Goal: Find specific page/section: Find specific page/section

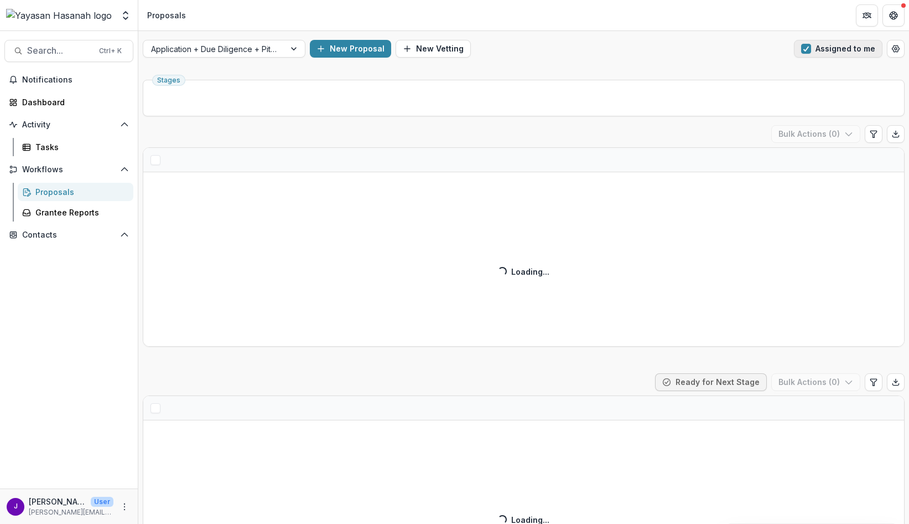
click at [801, 48] on span "button" at bounding box center [806, 49] width 10 height 10
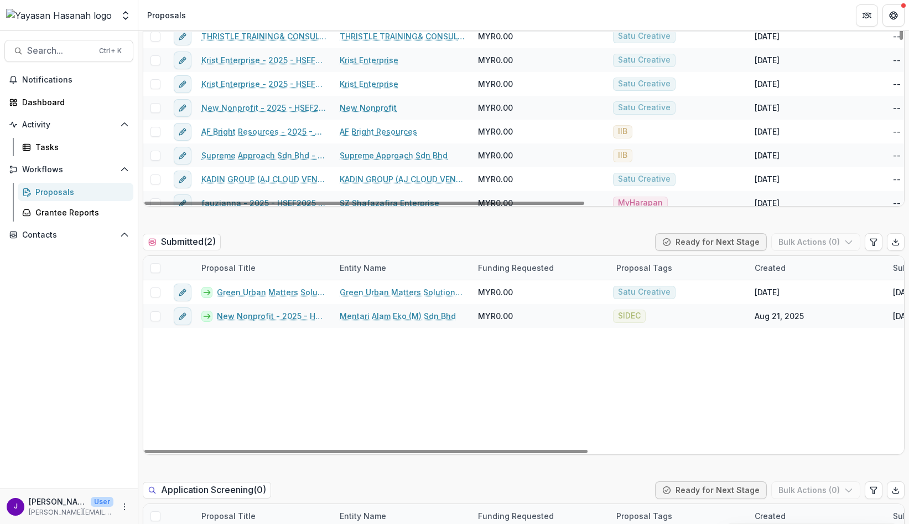
scroll to position [221, 0]
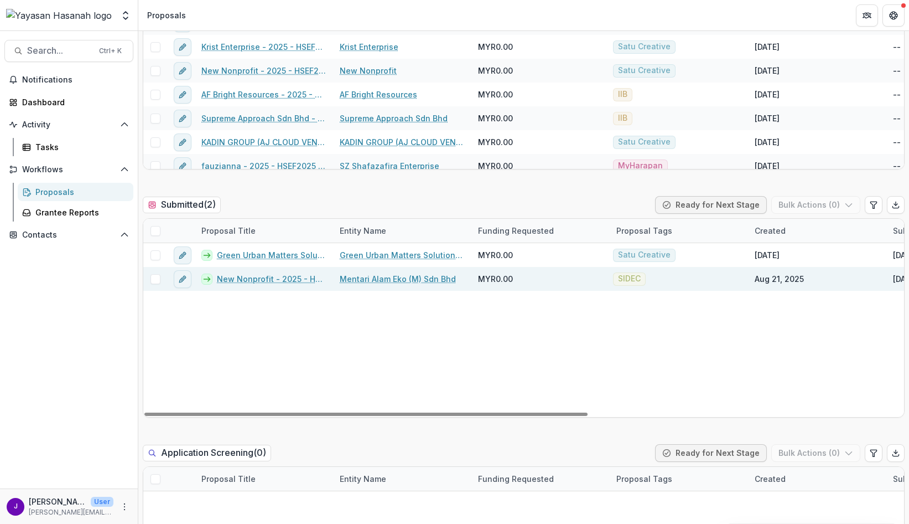
click at [377, 276] on link "Mentari Alam Eko (M) Sdn Bhd" at bounding box center [398, 279] width 116 height 12
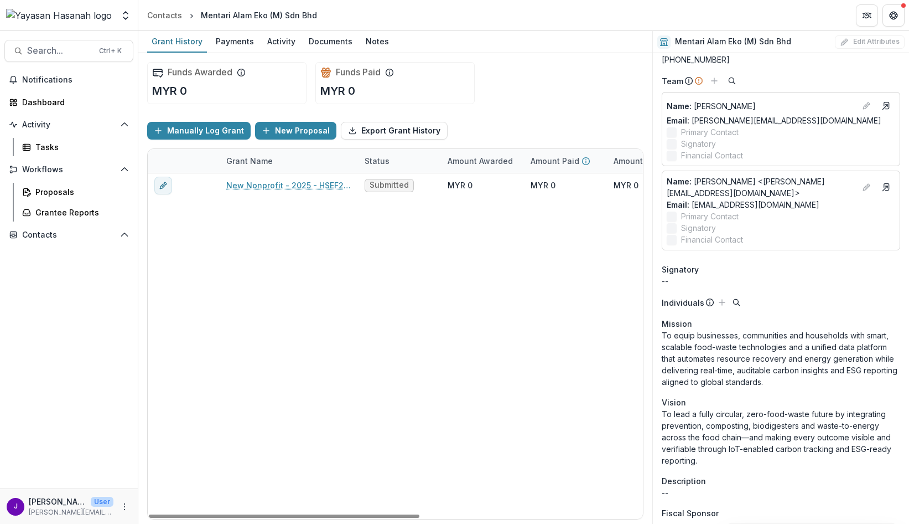
scroll to position [55, 0]
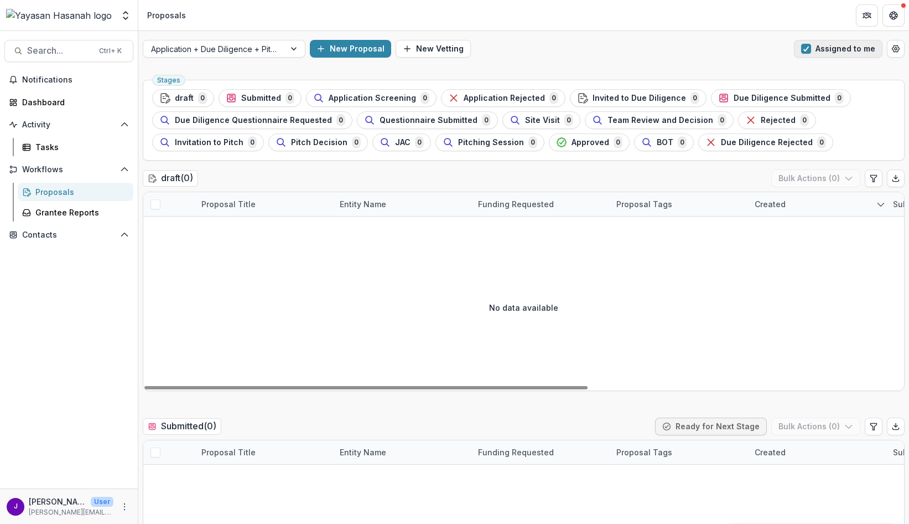
click at [801, 53] on span "button" at bounding box center [806, 49] width 10 height 10
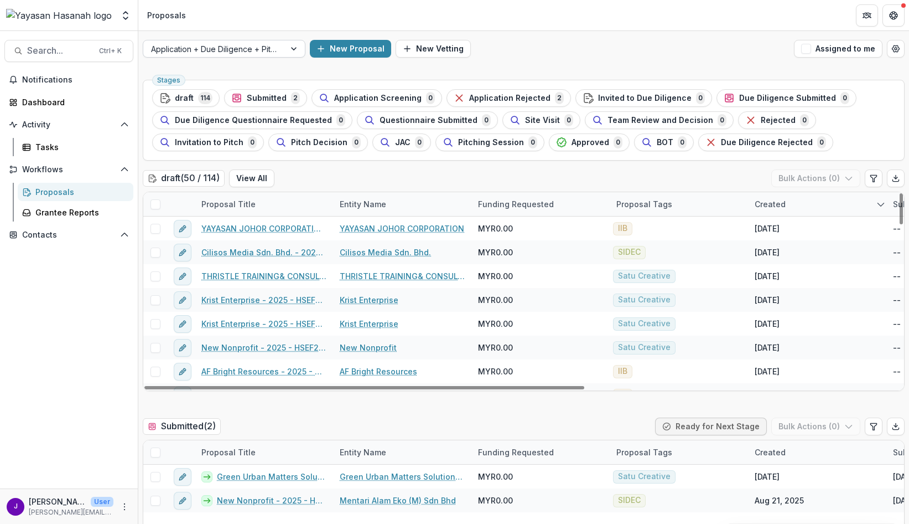
click at [277, 46] on div "Application + Due Diligence + Pitching Process" at bounding box center [214, 49] width 142 height 16
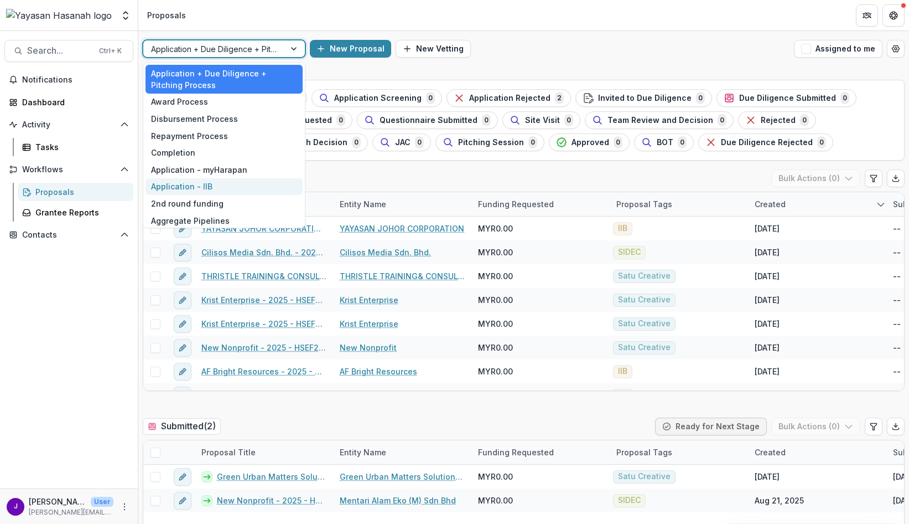
click at [236, 179] on div "Application - IIB" at bounding box center [224, 186] width 157 height 17
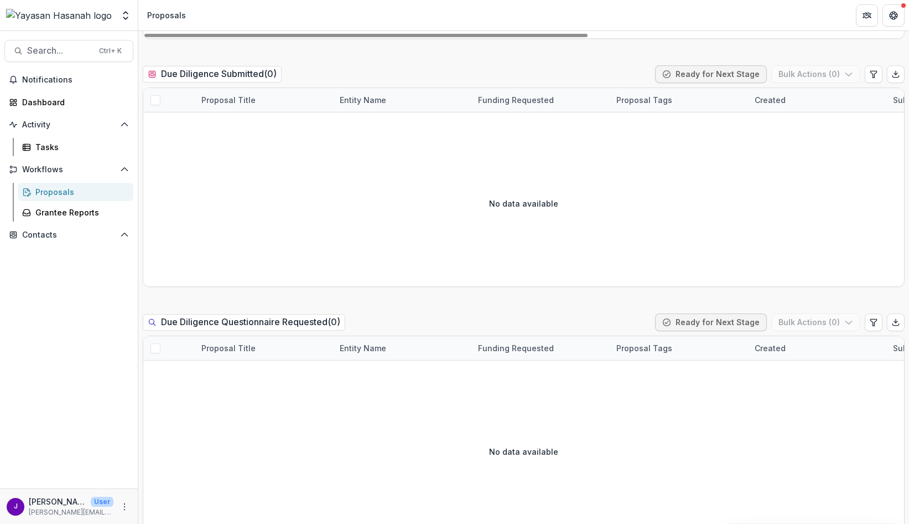
scroll to position [1107, 0]
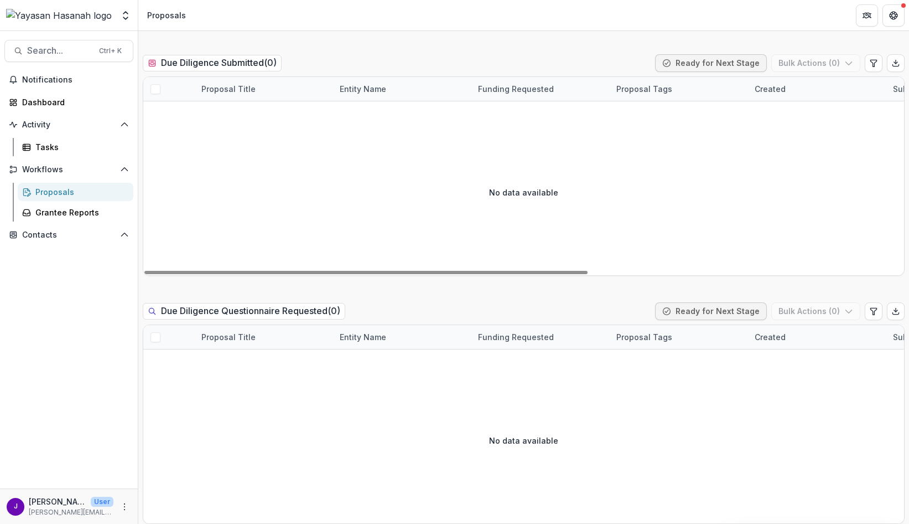
click at [740, 215] on div "No data available" at bounding box center [523, 192] width 761 height 166
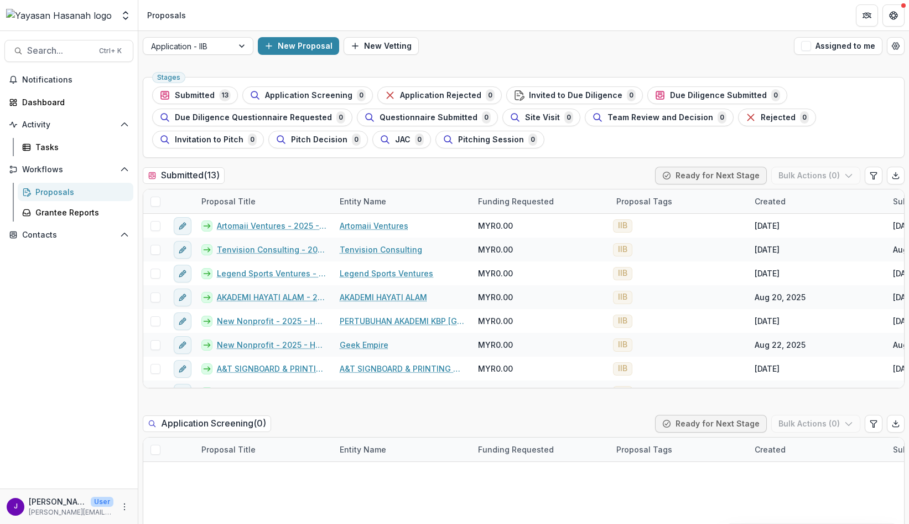
scroll to position [0, 0]
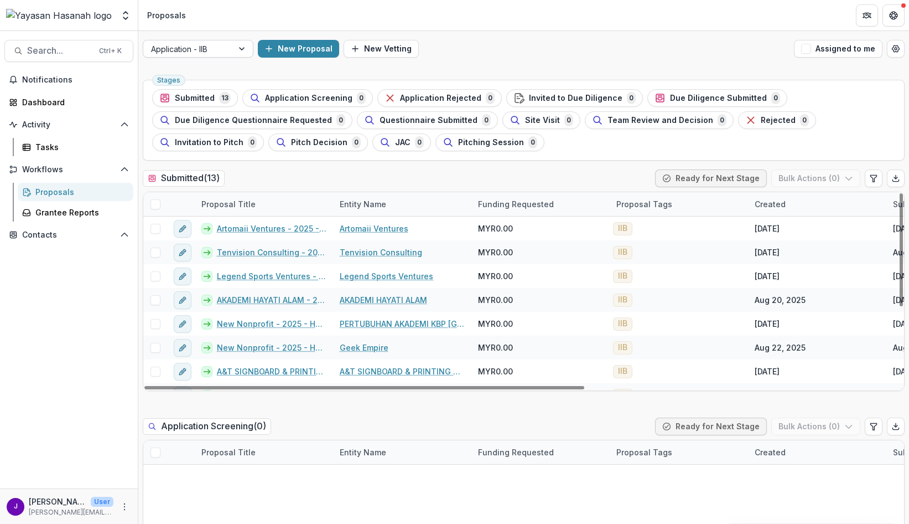
click at [208, 46] on div at bounding box center [188, 49] width 74 height 14
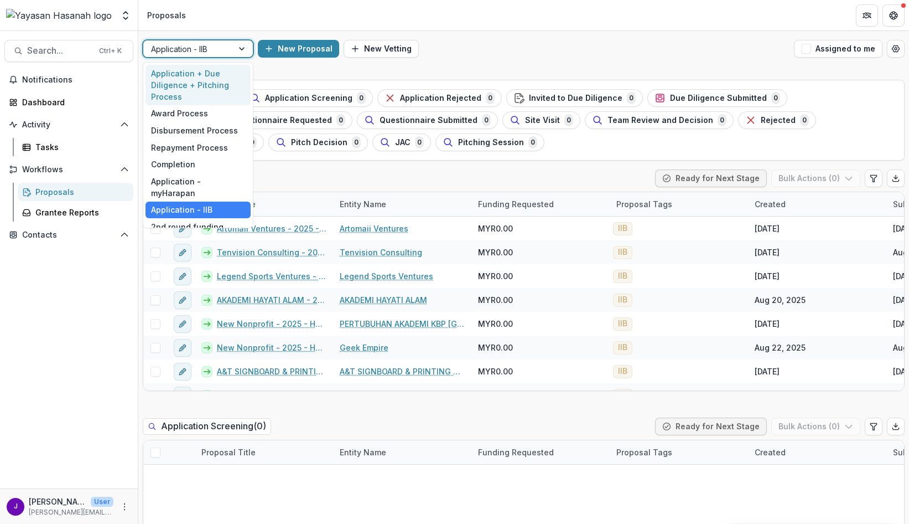
click at [230, 86] on div "Application + Due Diligence + Pitching Process" at bounding box center [198, 85] width 105 height 40
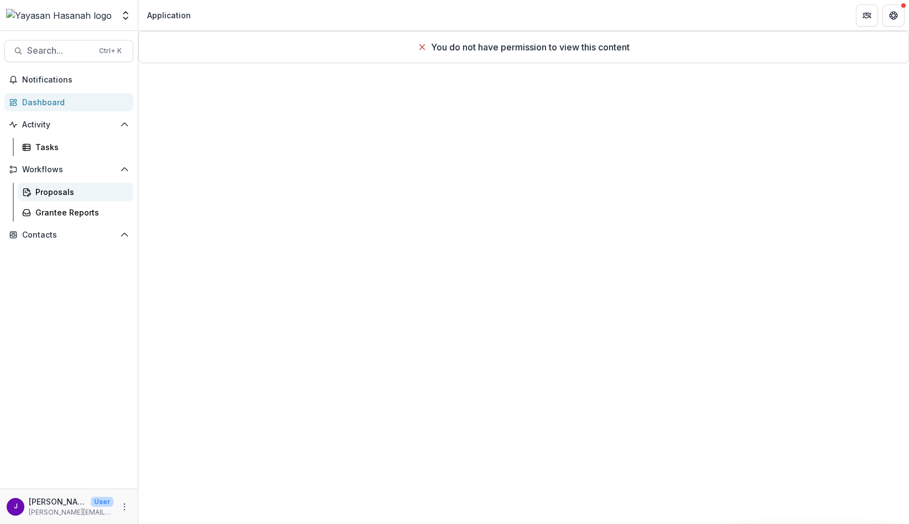
click at [37, 192] on div "Proposals" at bounding box center [79, 192] width 89 height 12
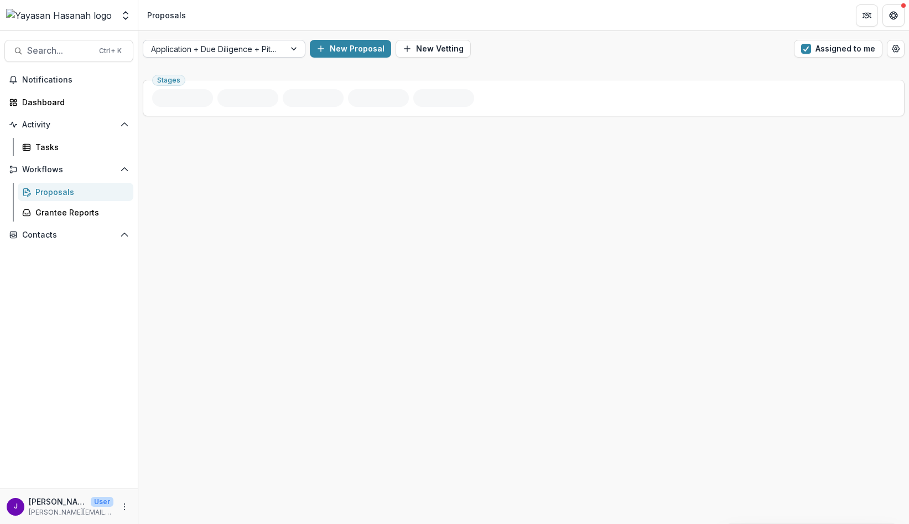
click at [242, 52] on div at bounding box center [214, 49] width 126 height 14
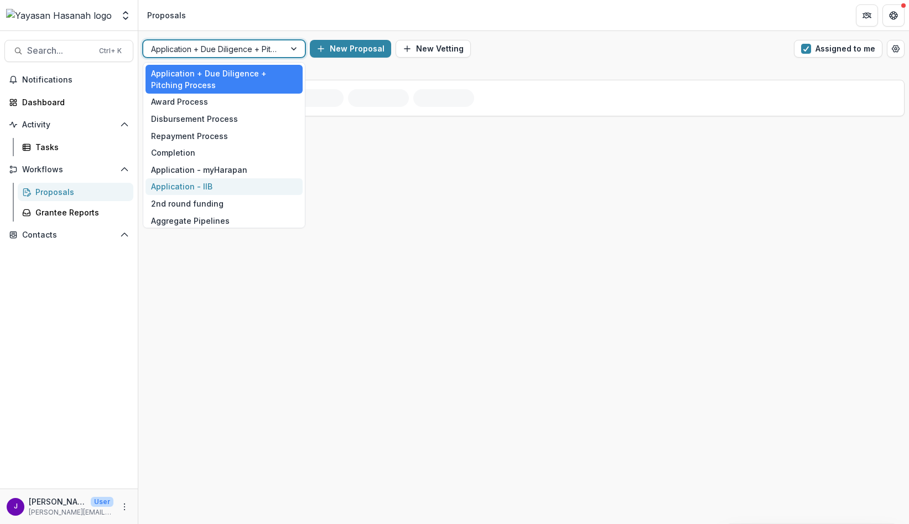
click at [218, 181] on div "Application - IIB" at bounding box center [224, 186] width 157 height 17
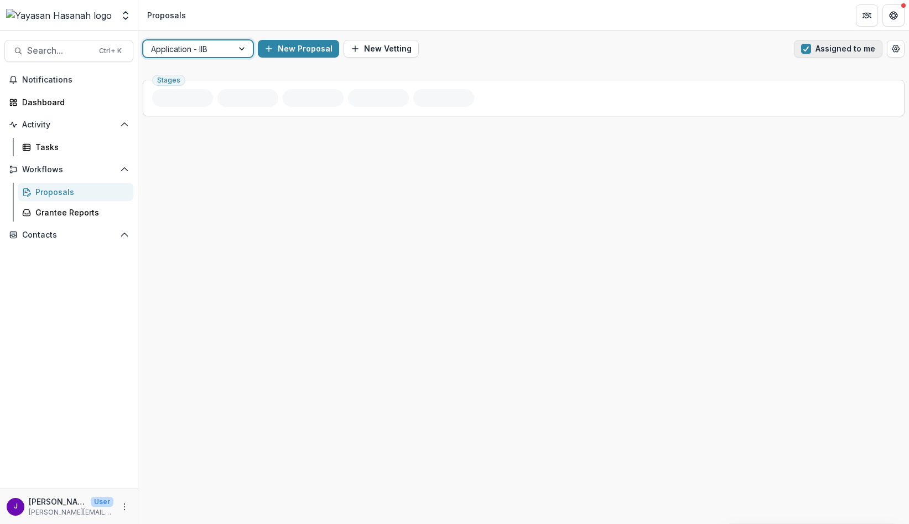
click at [811, 51] on span "button" at bounding box center [806, 49] width 10 height 10
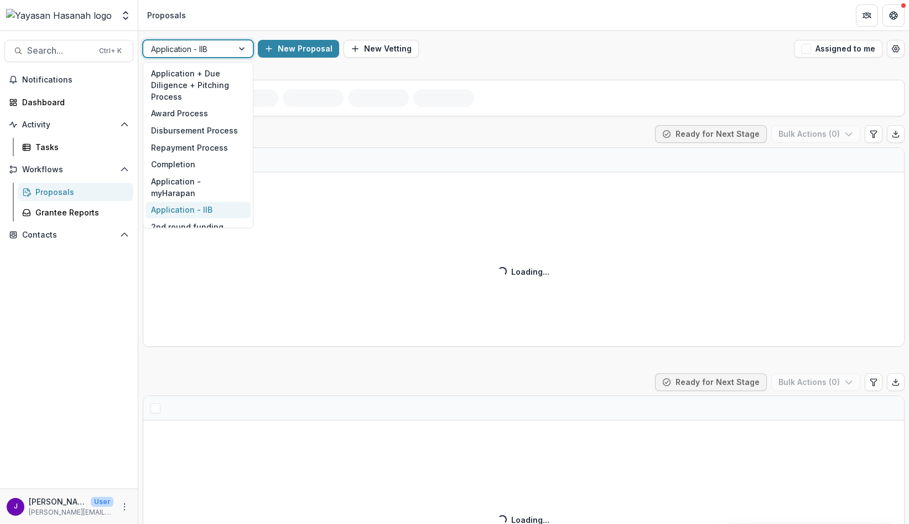
click at [203, 52] on div at bounding box center [188, 49] width 74 height 14
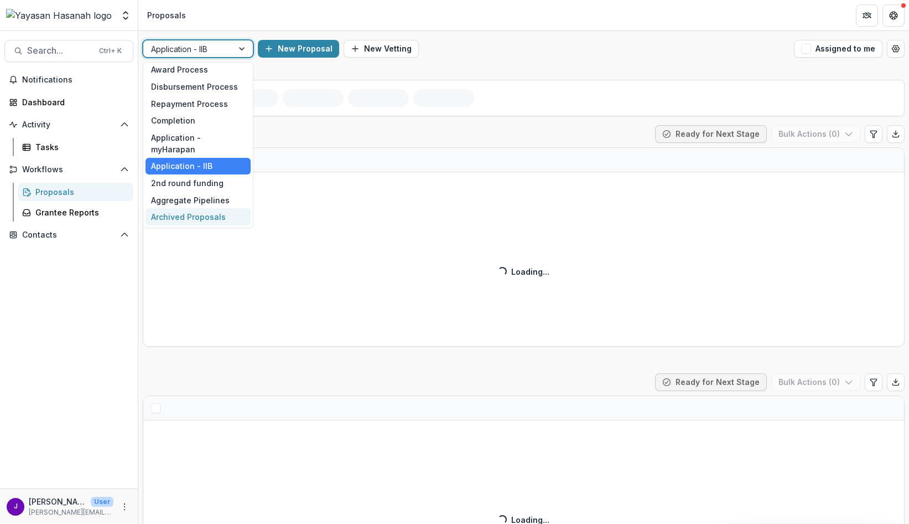
click at [191, 217] on div "Archived Proposals" at bounding box center [198, 216] width 105 height 17
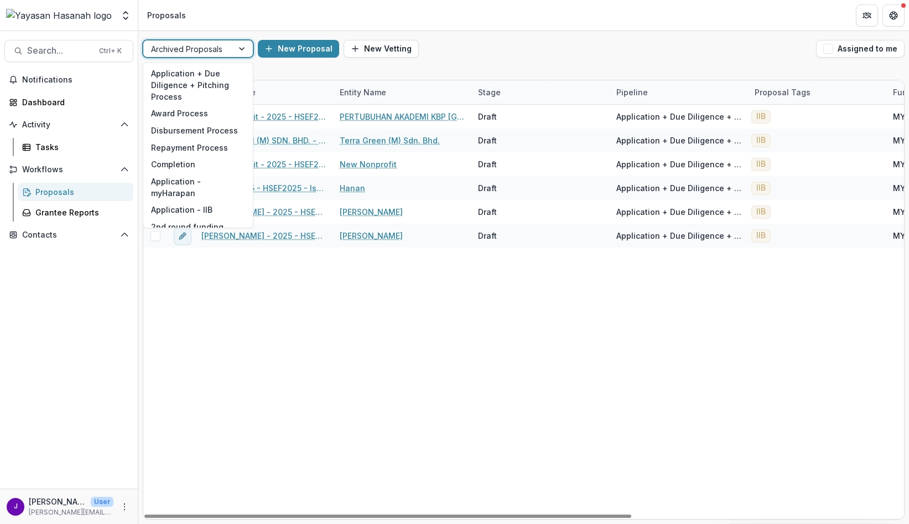
click at [183, 47] on div at bounding box center [188, 49] width 74 height 14
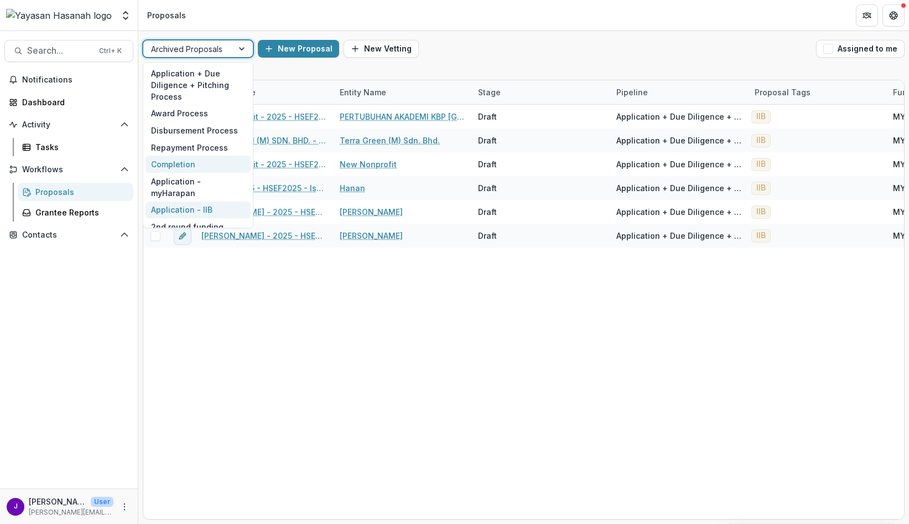
scroll to position [44, 0]
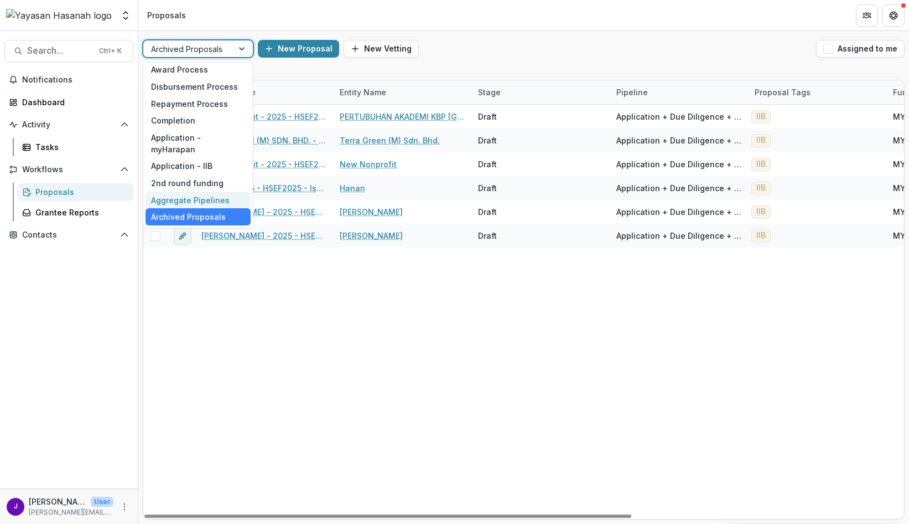
click at [71, 189] on div "Proposals" at bounding box center [79, 192] width 89 height 12
